Goal: Task Accomplishment & Management: Use online tool/utility

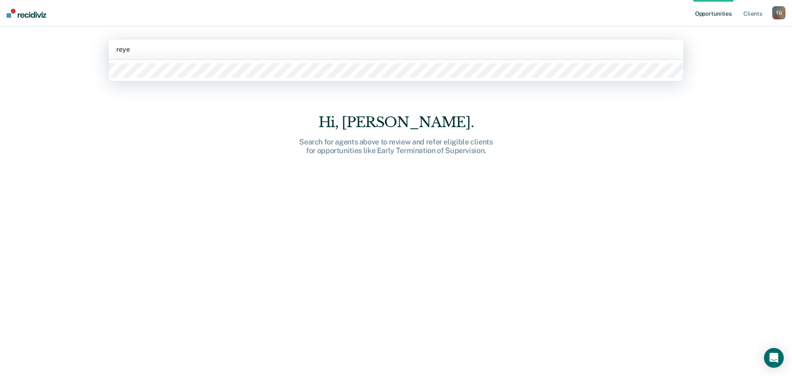
type input "[PERSON_NAME]"
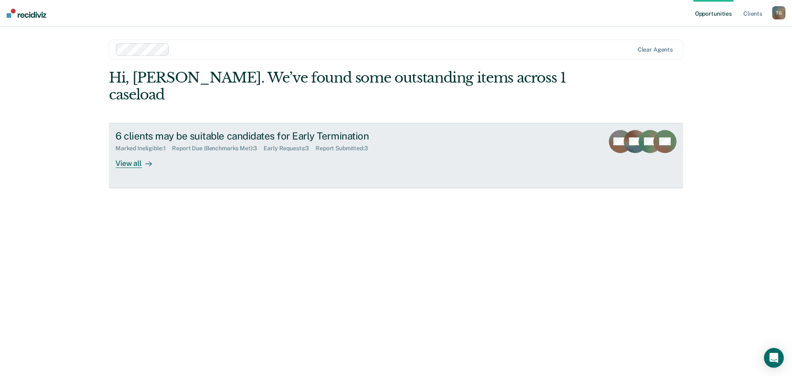
click at [273, 130] on div "6 clients may be suitable candidates for Early Termination" at bounding box center [260, 136] width 290 height 12
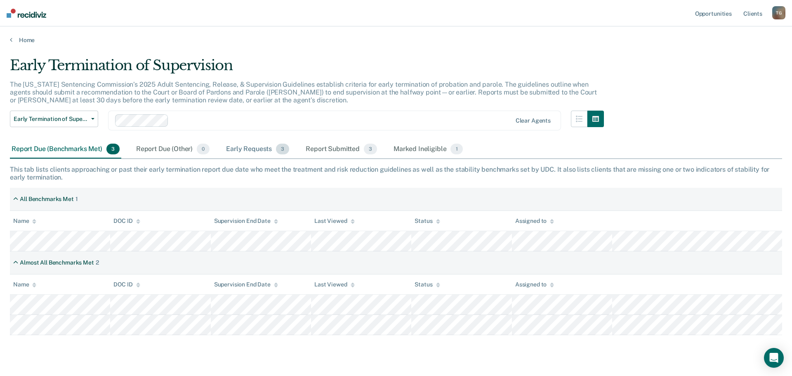
click at [259, 150] on div "Early Requests 3" at bounding box center [257, 149] width 66 height 18
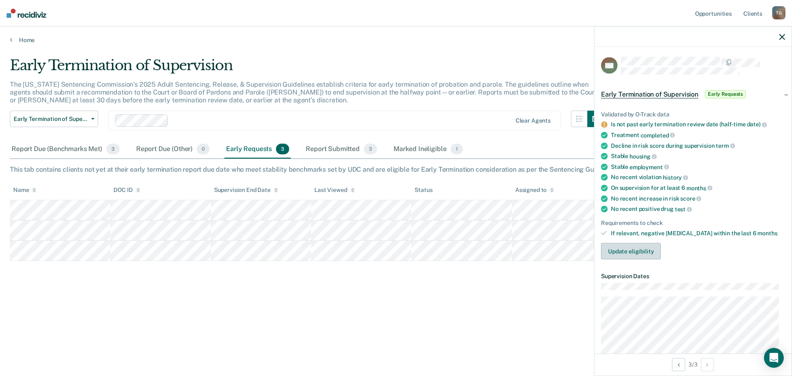
click at [639, 243] on button "Update eligibility" at bounding box center [631, 251] width 60 height 16
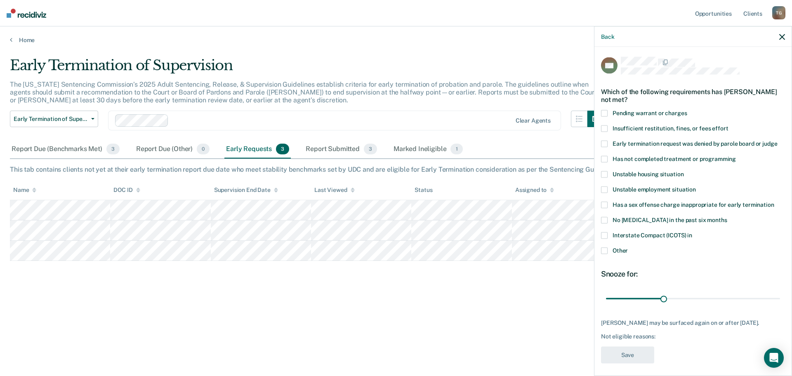
click at [610, 248] on label "Other" at bounding box center [693, 251] width 184 height 9
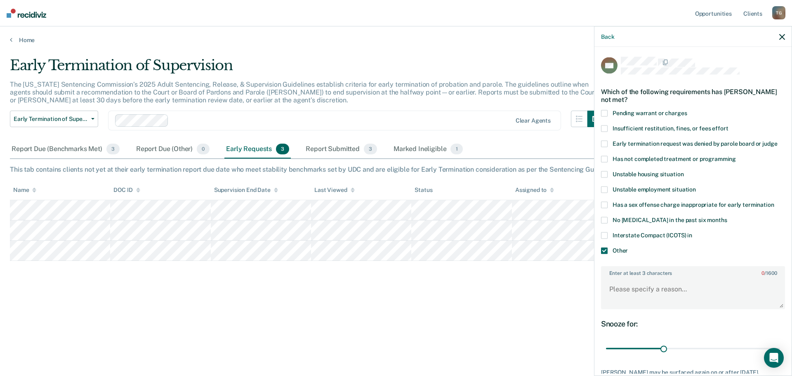
click at [780, 36] on icon "button" at bounding box center [782, 37] width 6 height 6
